Goal: Task Accomplishment & Management: Manage account settings

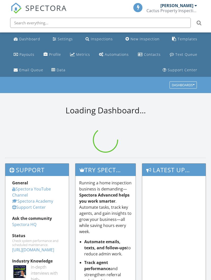
scroll to position [0, 0]
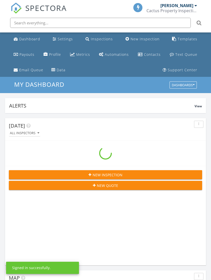
scroll to position [867, 212]
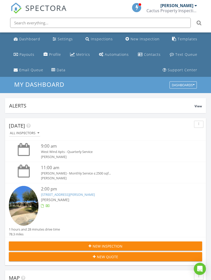
click at [24, 201] on img at bounding box center [24, 206] width 30 height 40
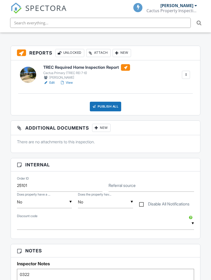
scroll to position [159, 0]
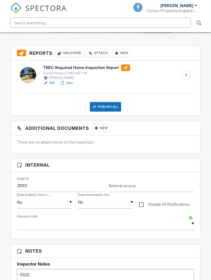
click at [69, 85] on div "TREC Required Home Inspection Report Cactus Primary (TREC REI 7-6) Bryan McNeal…" at bounding box center [106, 88] width 190 height 55
click at [68, 80] on link "View" at bounding box center [66, 82] width 13 height 5
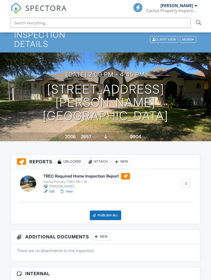
scroll to position [48, 0]
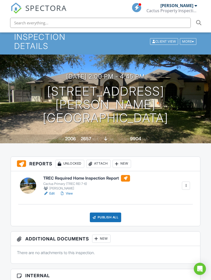
click at [112, 212] on div "Publish All" at bounding box center [106, 217] width 32 height 10
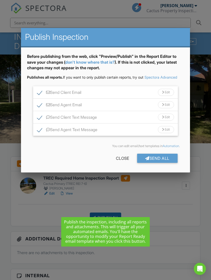
click at [162, 162] on div "Send All" at bounding box center [157, 158] width 41 height 9
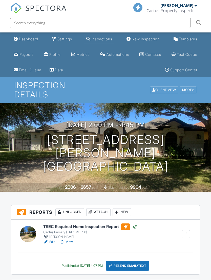
scroll to position [48, 0]
